Goal: Task Accomplishment & Management: Complete application form

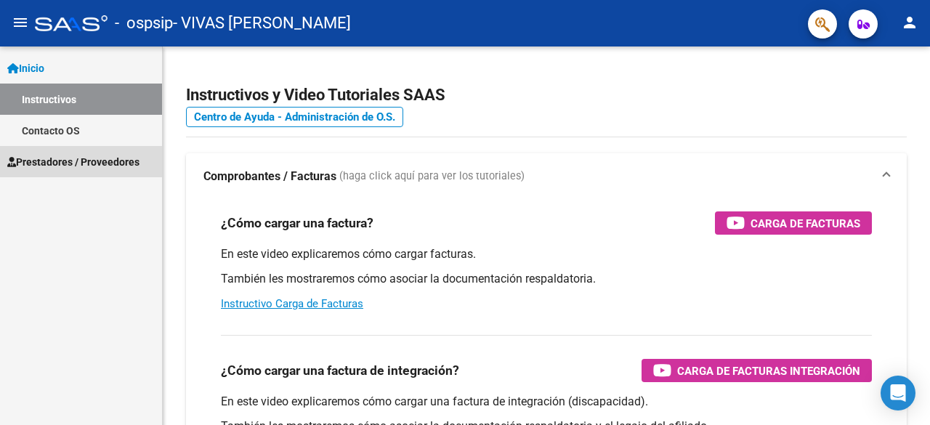
click at [62, 154] on span "Prestadores / Proveedores" at bounding box center [73, 162] width 132 height 16
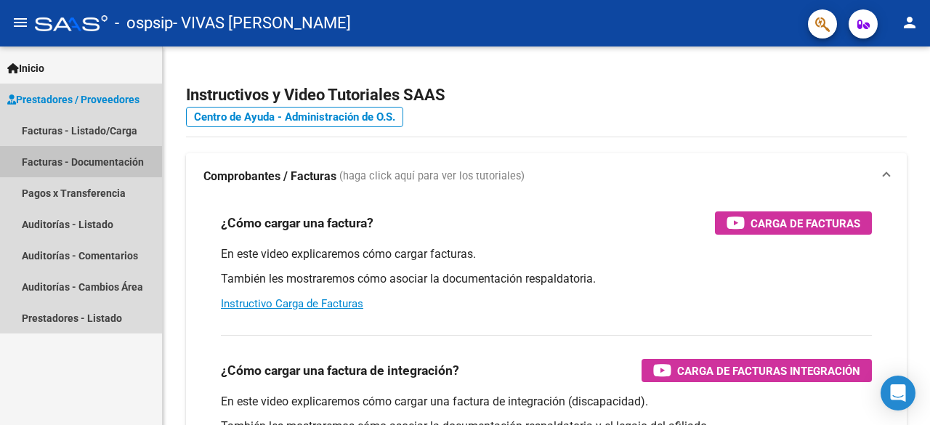
click at [76, 158] on link "Facturas - Documentación" at bounding box center [81, 161] width 162 height 31
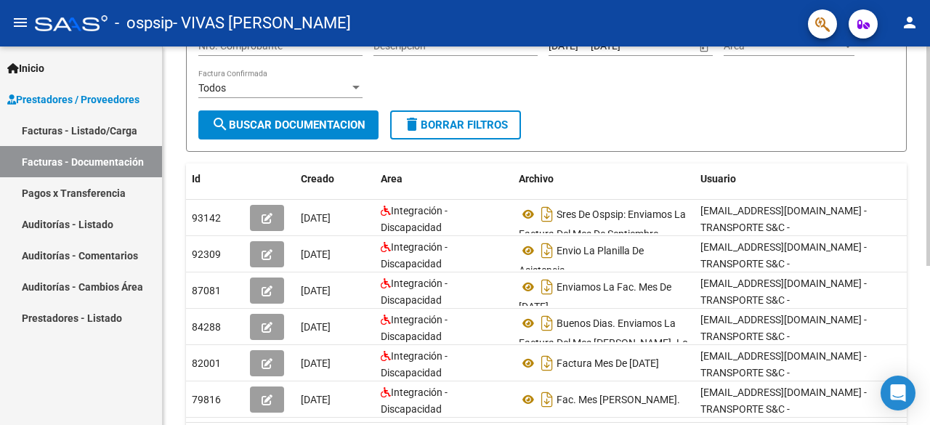
scroll to position [225, 0]
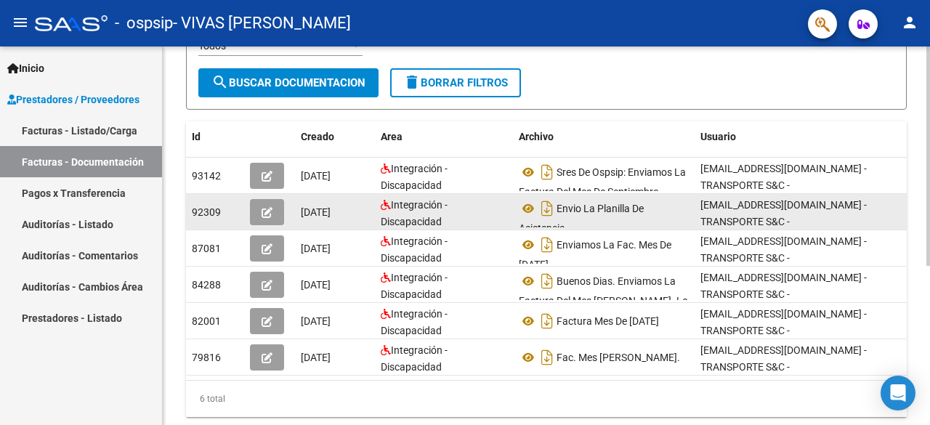
click at [585, 200] on div "Envio La Planilla De Asistencia" at bounding box center [604, 212] width 170 height 31
click at [526, 207] on icon at bounding box center [528, 208] width 19 height 17
click at [400, 211] on div "Integración - Discapacidad" at bounding box center [444, 212] width 126 height 31
click at [270, 210] on icon "button" at bounding box center [267, 212] width 11 height 11
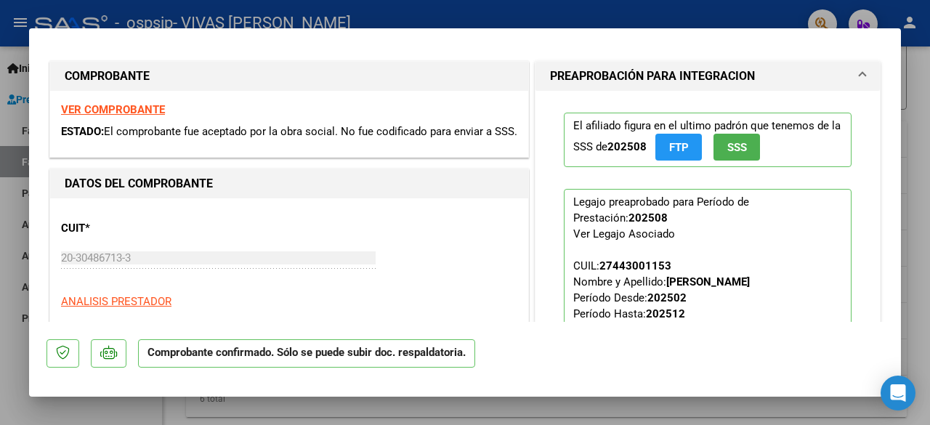
scroll to position [0, 0]
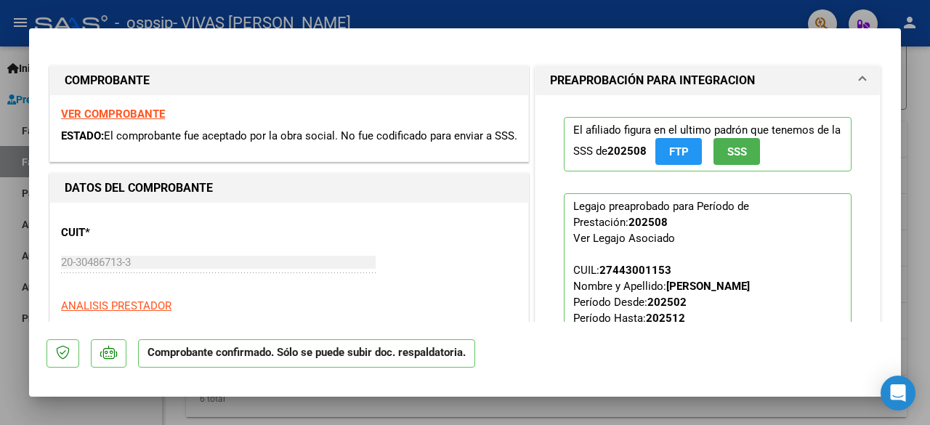
click at [113, 108] on strong "VER COMPROBANTE" at bounding box center [113, 114] width 104 height 13
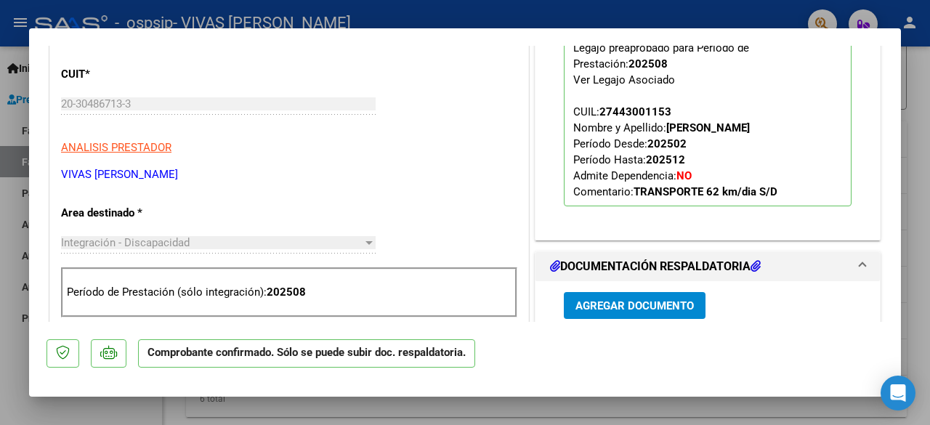
scroll to position [193, 0]
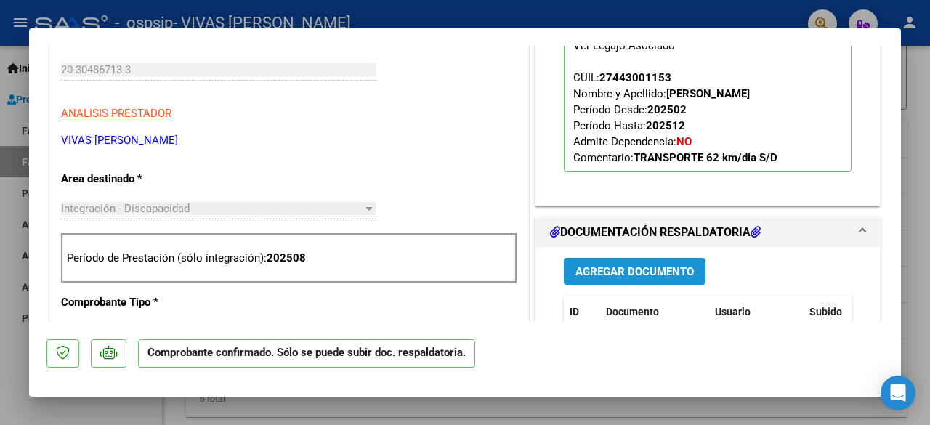
click at [648, 267] on span "Agregar Documento" at bounding box center [634, 271] width 118 height 13
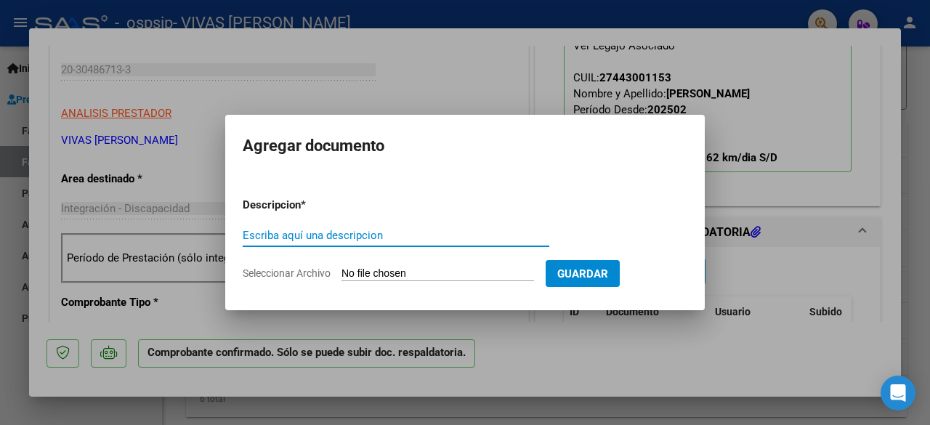
click at [276, 237] on input "Escriba aquí una descripcion" at bounding box center [396, 235] width 307 height 13
type input "Sres de OSPSIP. envio la factura del mes [PERSON_NAME] como lo solicitan con su…"
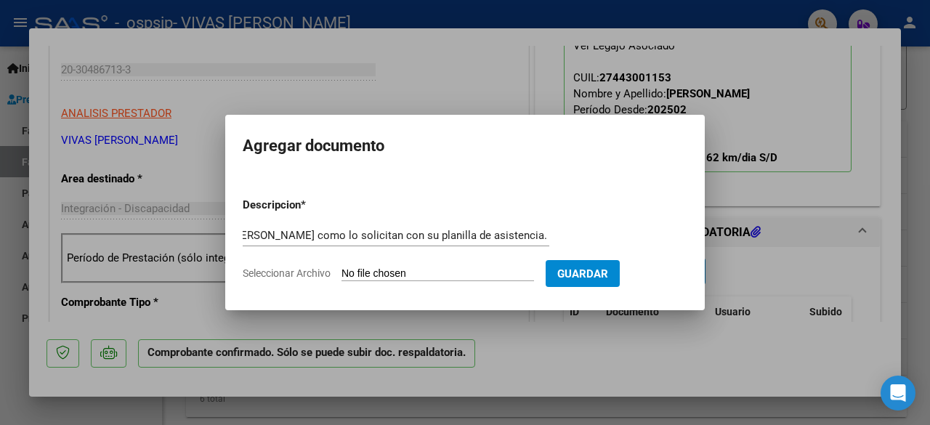
scroll to position [0, 0]
click at [373, 272] on input "Seleccionar Archivo" at bounding box center [438, 274] width 193 height 14
type input "C:\fakepath\Factura completa [PERSON_NAME].pdf"
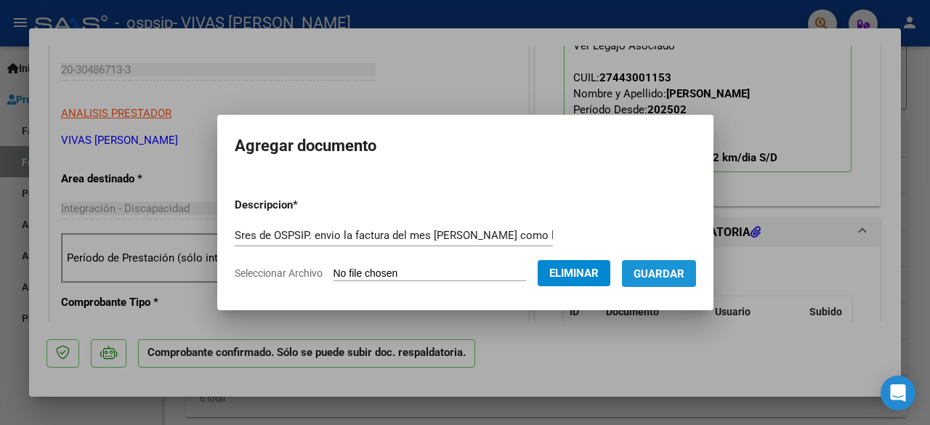
click at [672, 273] on span "Guardar" at bounding box center [659, 273] width 51 height 13
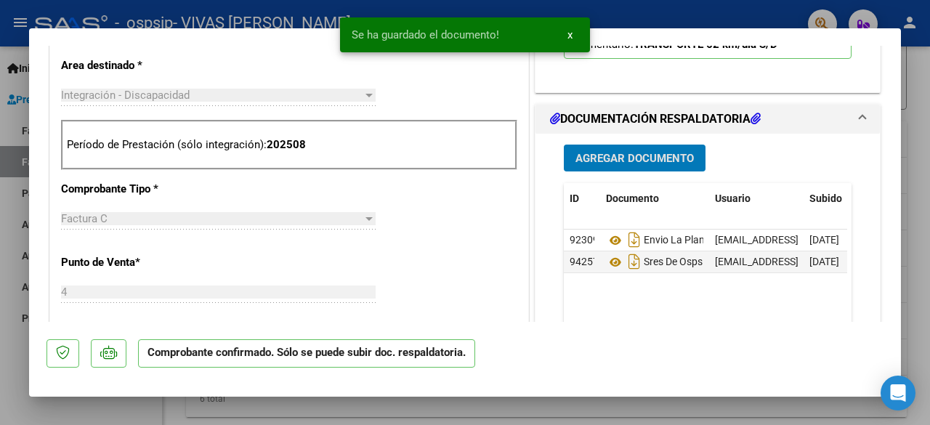
scroll to position [307, 0]
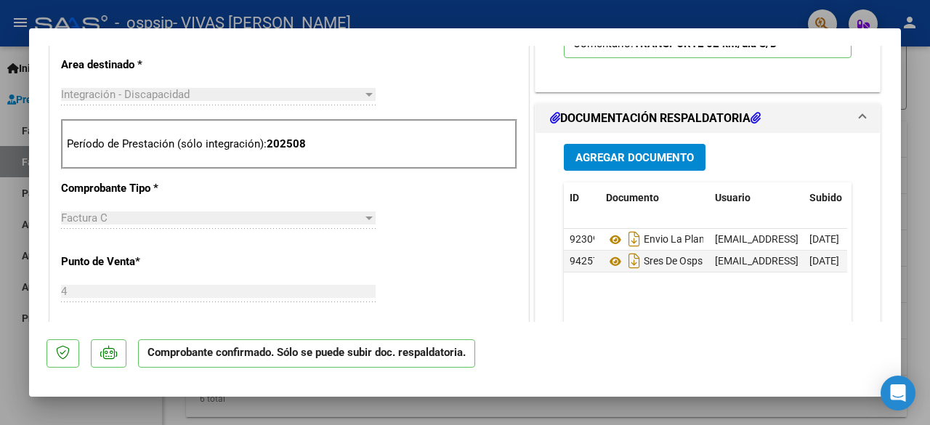
click at [463, 70] on div "CUIT * 20-30486713-3 Ingresar CUIT ANALISIS PRESTADOR VIVAS [PERSON_NAME] ARCA …" at bounding box center [289, 403] width 478 height 1014
click at [533, 401] on div at bounding box center [465, 212] width 930 height 425
type input "$ 0,00"
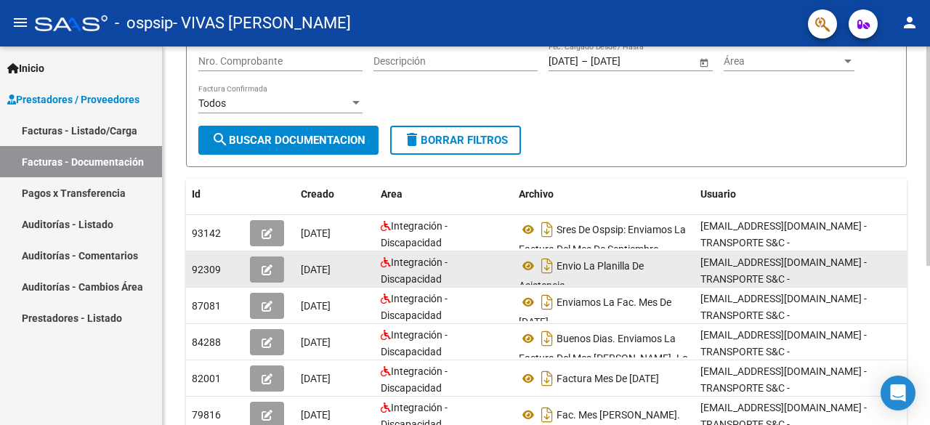
scroll to position [161, 0]
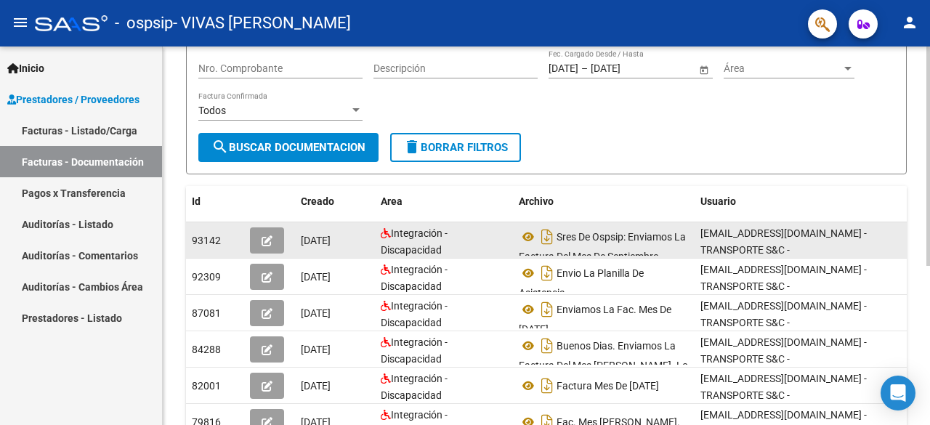
drag, startPoint x: 333, startPoint y: 239, endPoint x: 308, endPoint y: 230, distance: 26.2
click at [308, 230] on datatable-body-cell "[DATE]" at bounding box center [335, 240] width 80 height 36
